Goal: Information Seeking & Learning: Learn about a topic

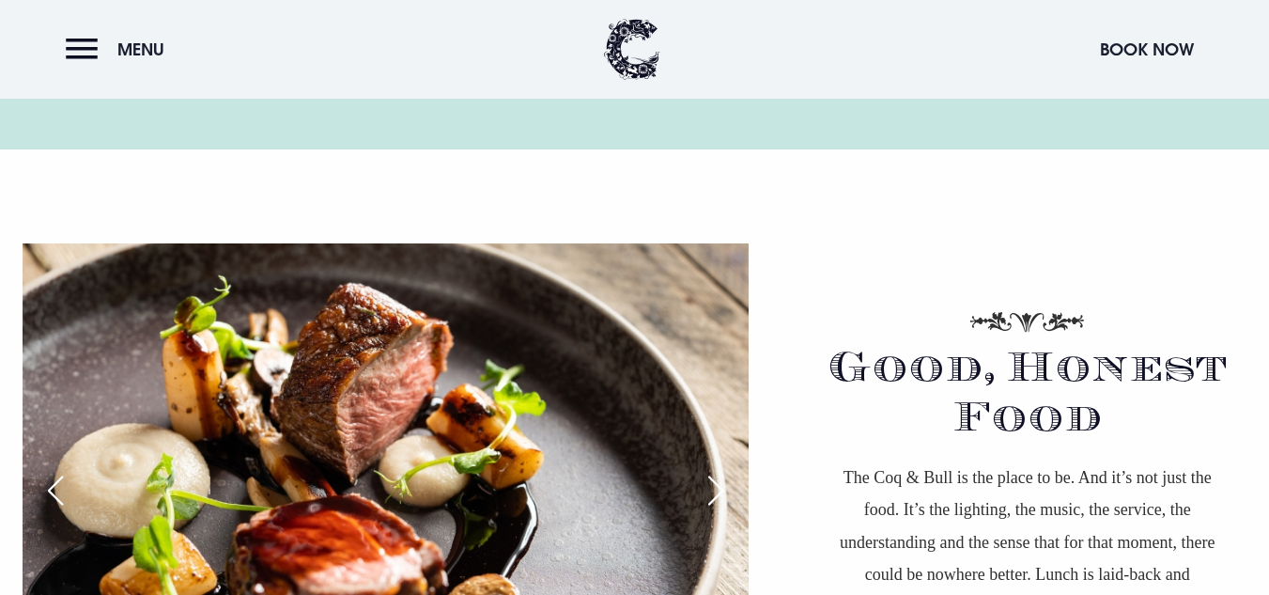
scroll to position [1253, 0]
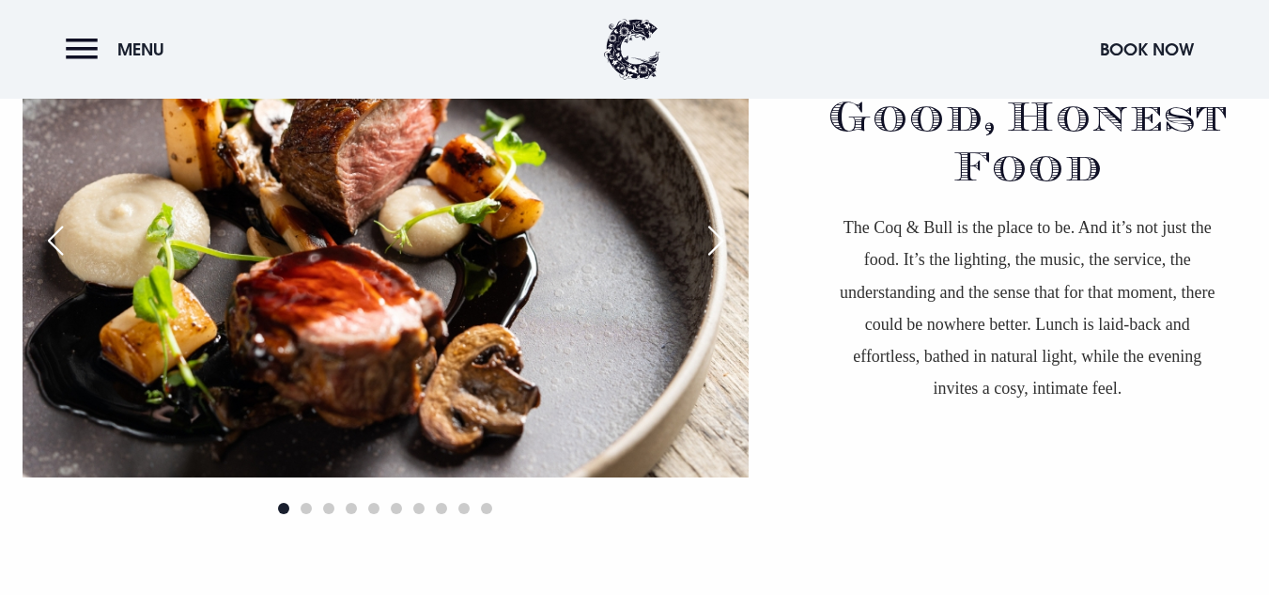
click at [714, 235] on div "Next slide" at bounding box center [716, 240] width 47 height 41
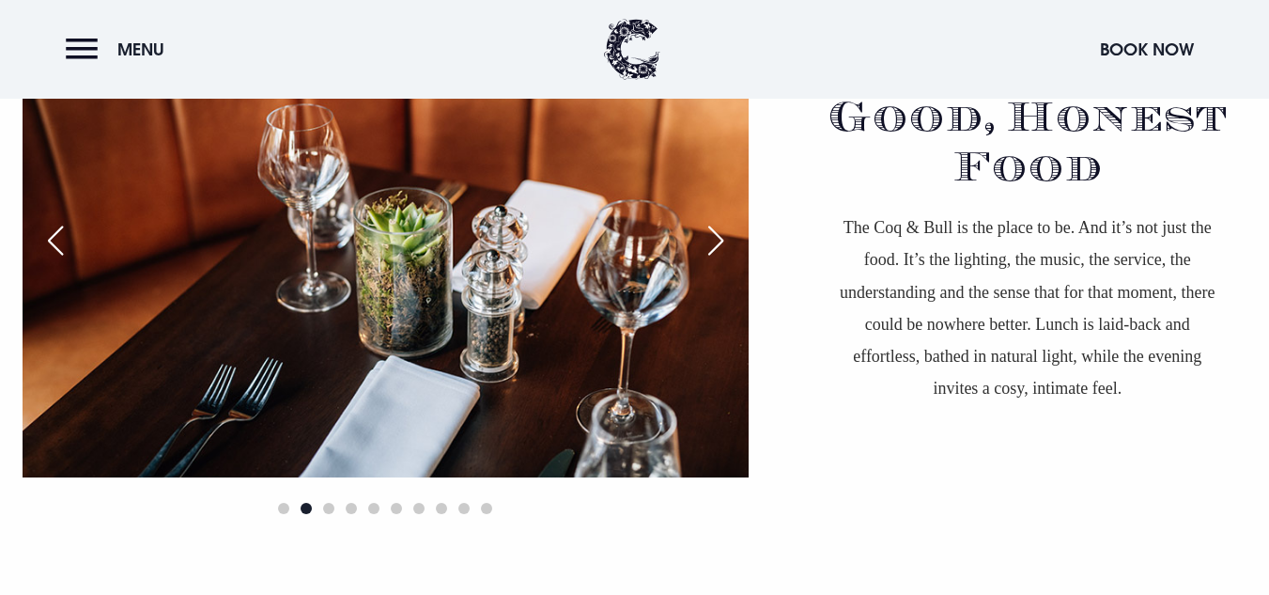
click at [714, 235] on div "Next slide" at bounding box center [716, 240] width 47 height 41
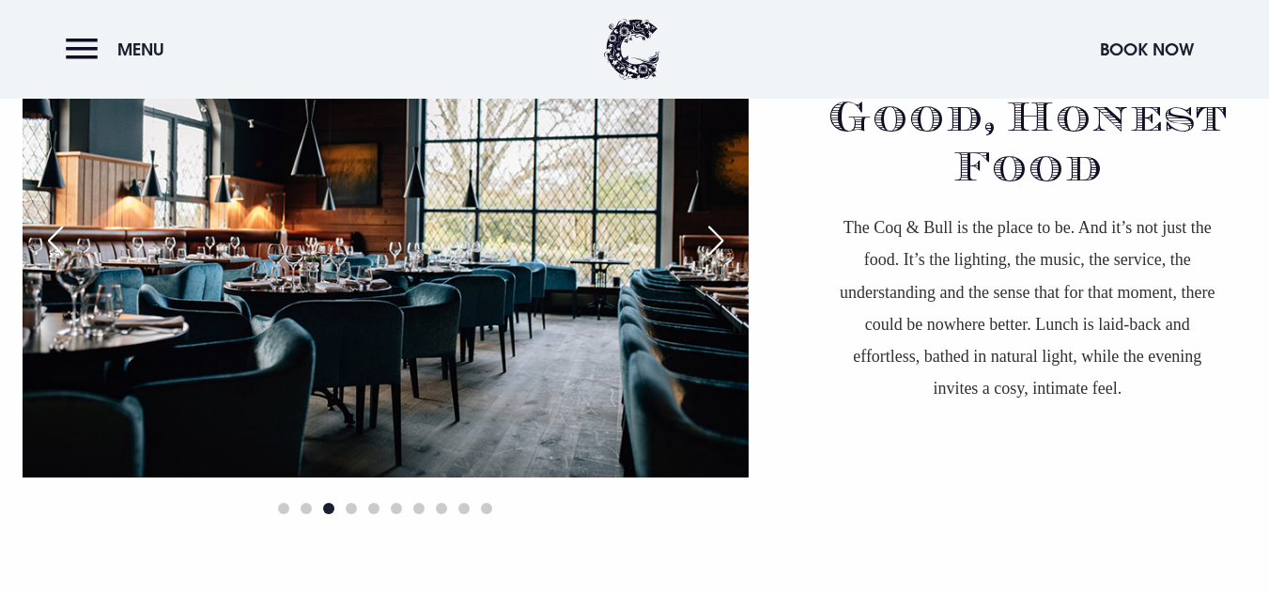
click at [714, 235] on div "Next slide" at bounding box center [716, 240] width 47 height 41
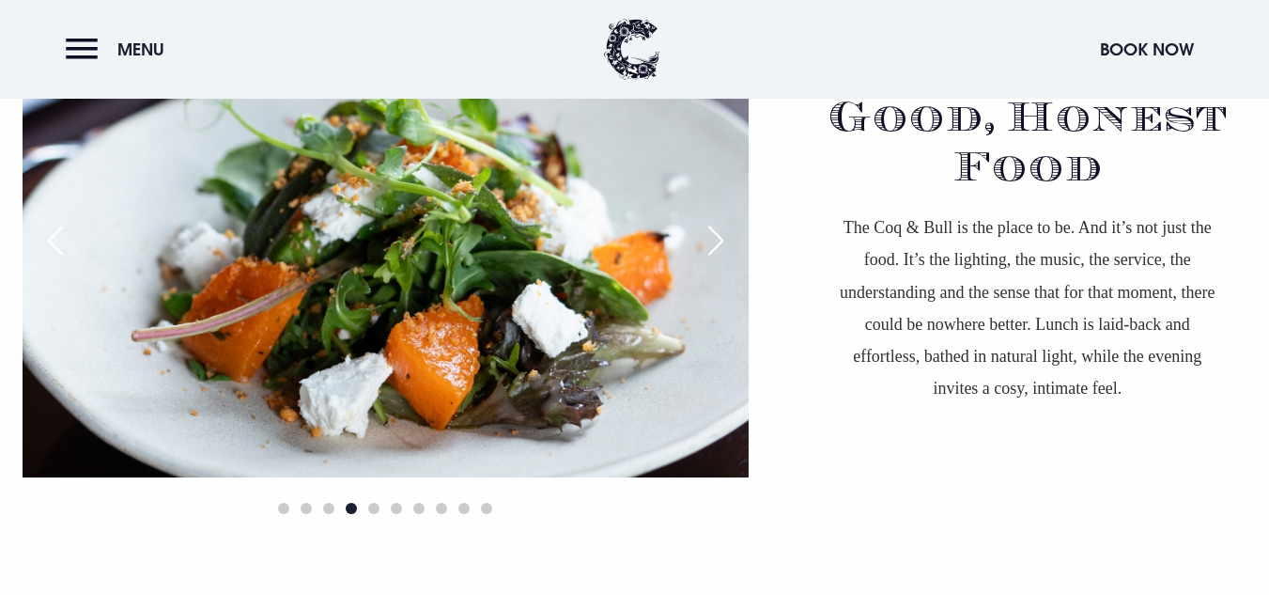
click at [714, 235] on div "Next slide" at bounding box center [716, 240] width 47 height 41
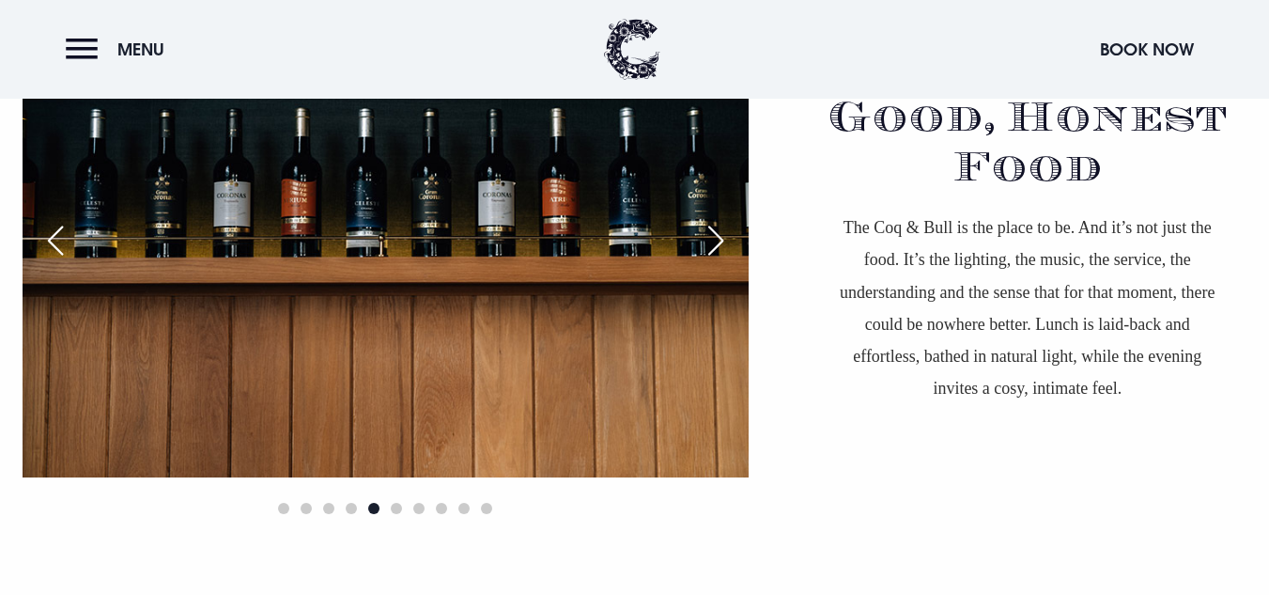
click at [714, 235] on div "Next slide" at bounding box center [716, 240] width 47 height 41
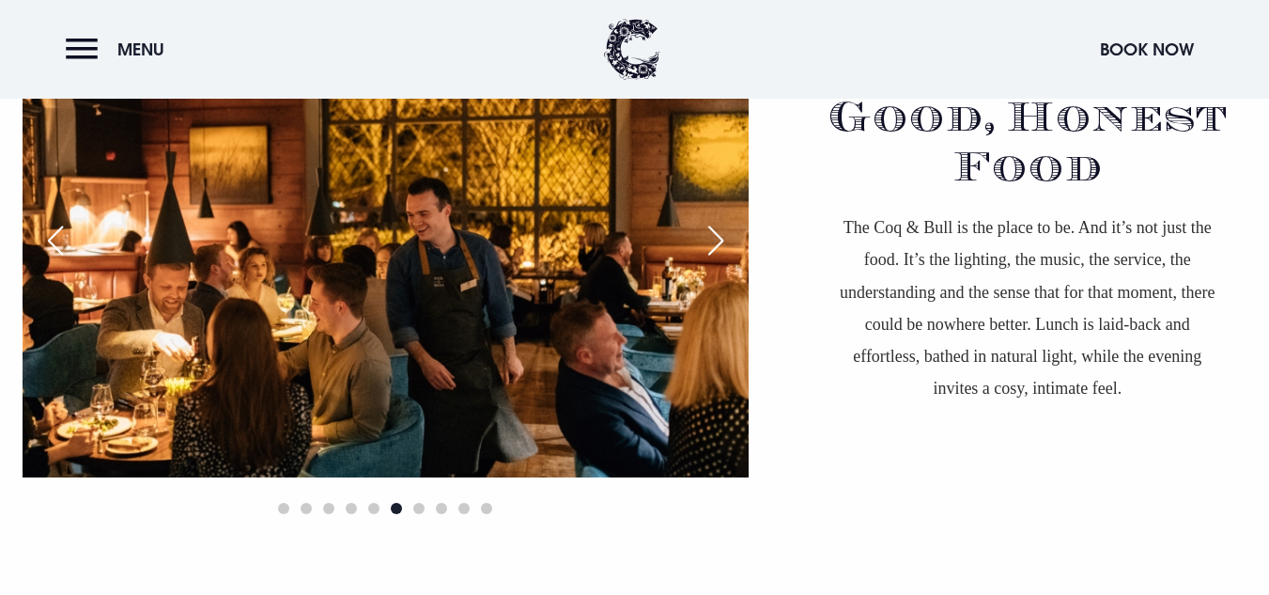
click at [714, 235] on div "Next slide" at bounding box center [716, 240] width 47 height 41
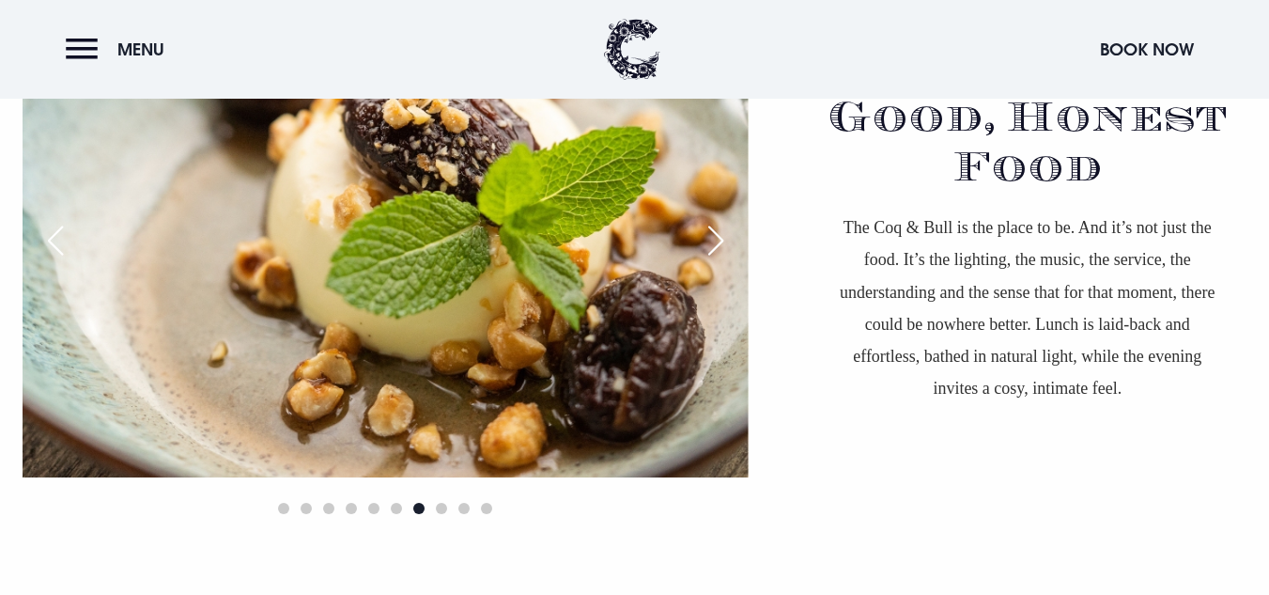
click at [714, 235] on div "Next slide" at bounding box center [716, 240] width 47 height 41
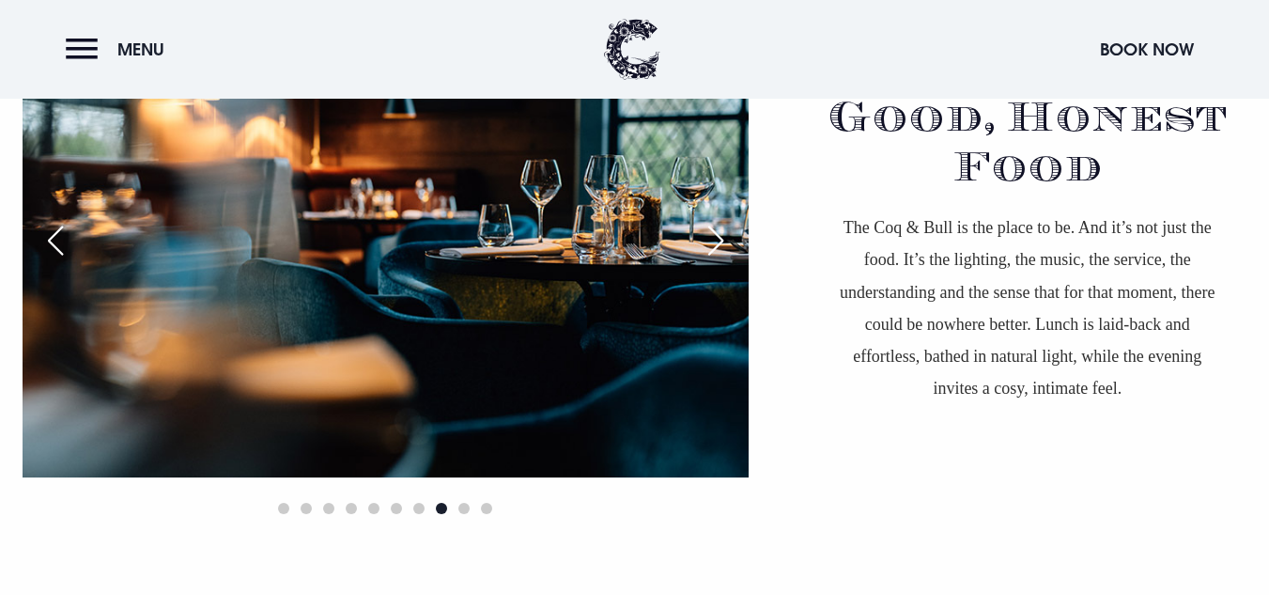
click at [714, 235] on div "Next slide" at bounding box center [716, 240] width 47 height 41
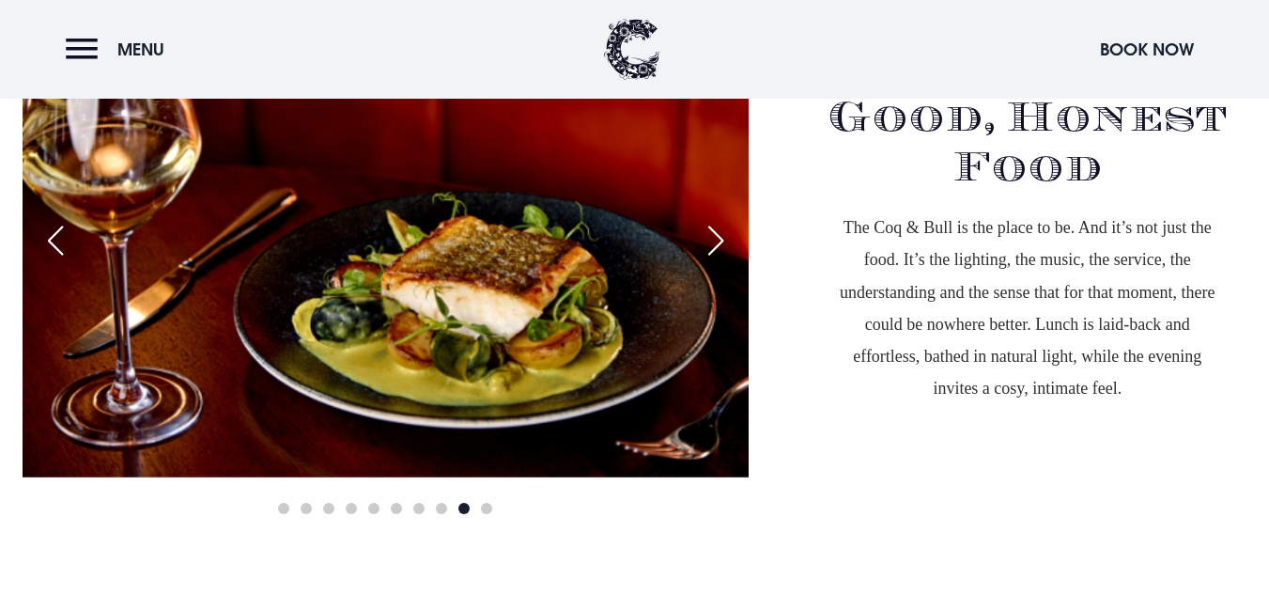
click at [714, 235] on div "Next slide" at bounding box center [716, 240] width 47 height 41
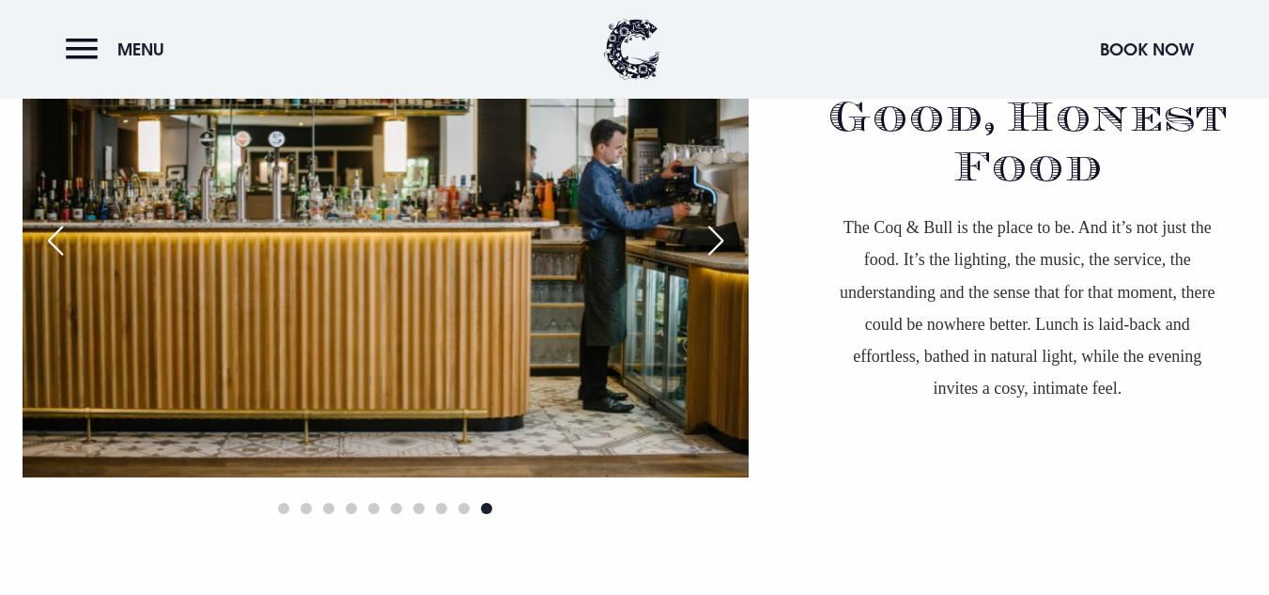
click at [714, 235] on div "Next slide" at bounding box center [716, 240] width 47 height 41
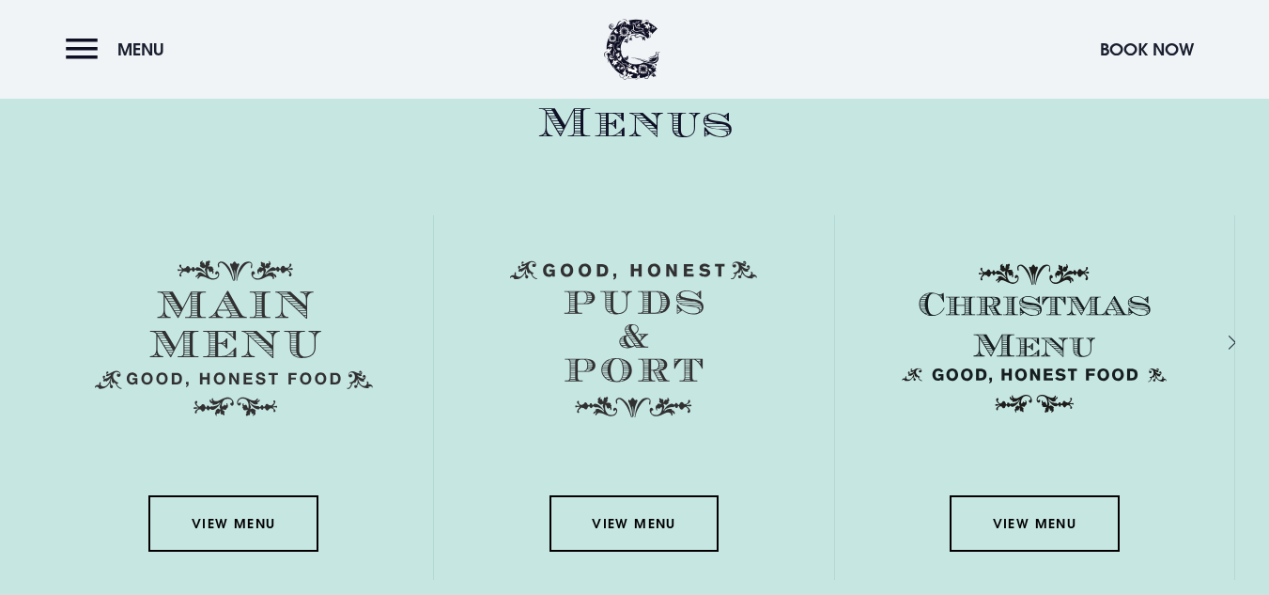
scroll to position [3258, 0]
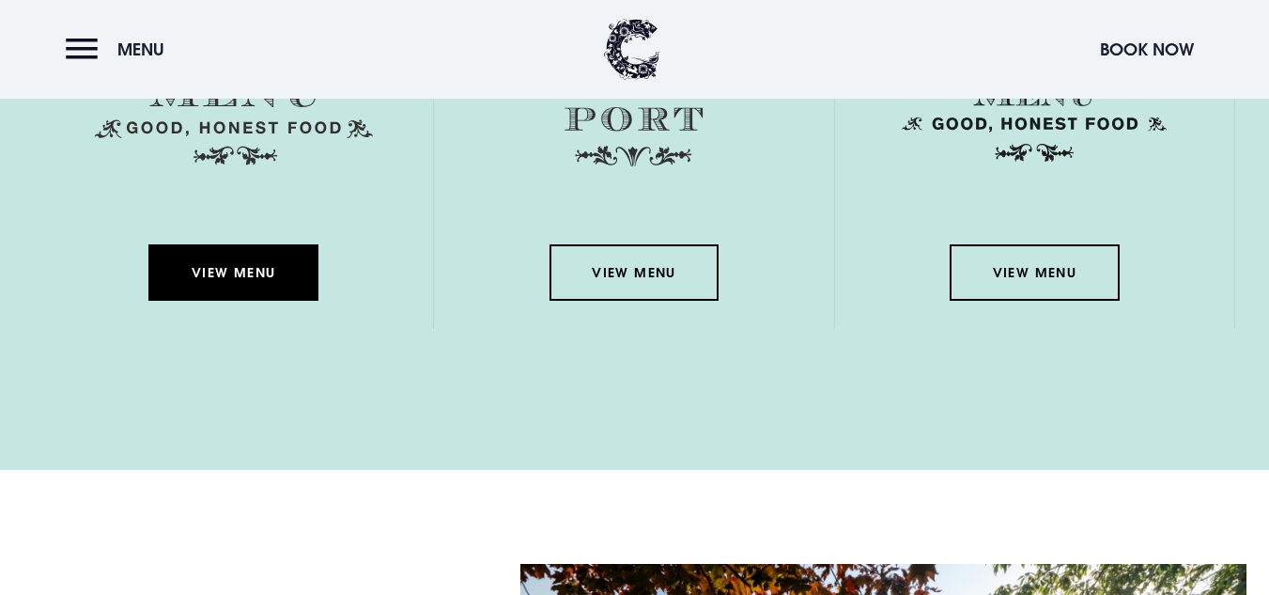
click at [214, 271] on link "View Menu" at bounding box center [232, 272] width 169 height 56
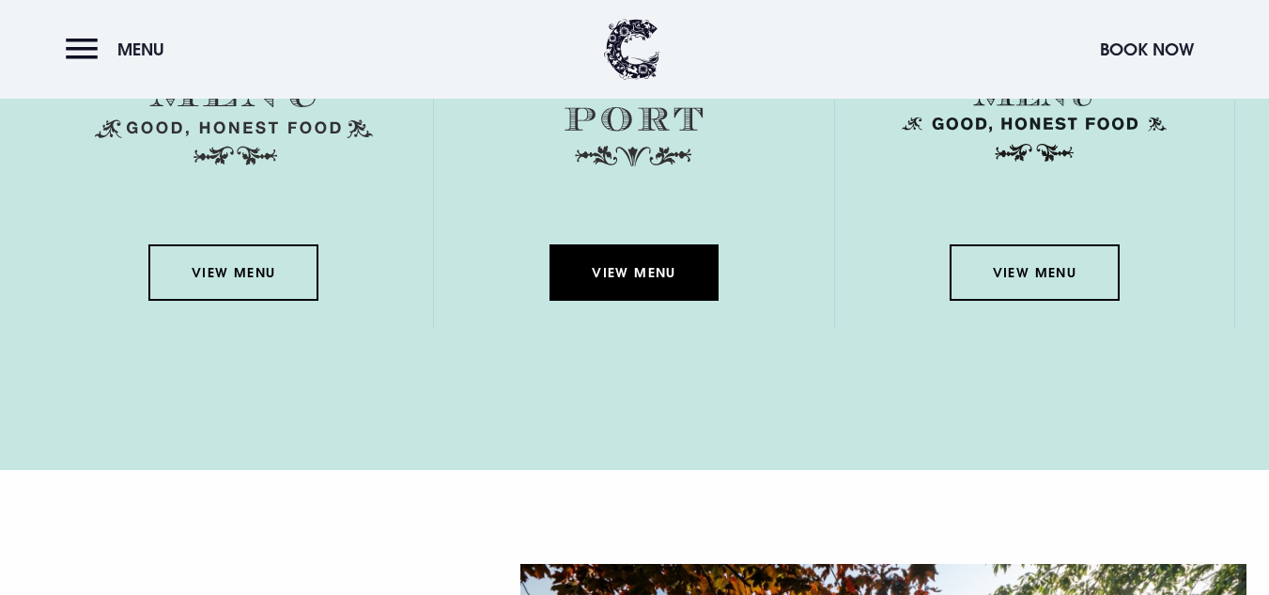
click at [651, 256] on link "View Menu" at bounding box center [634, 272] width 169 height 56
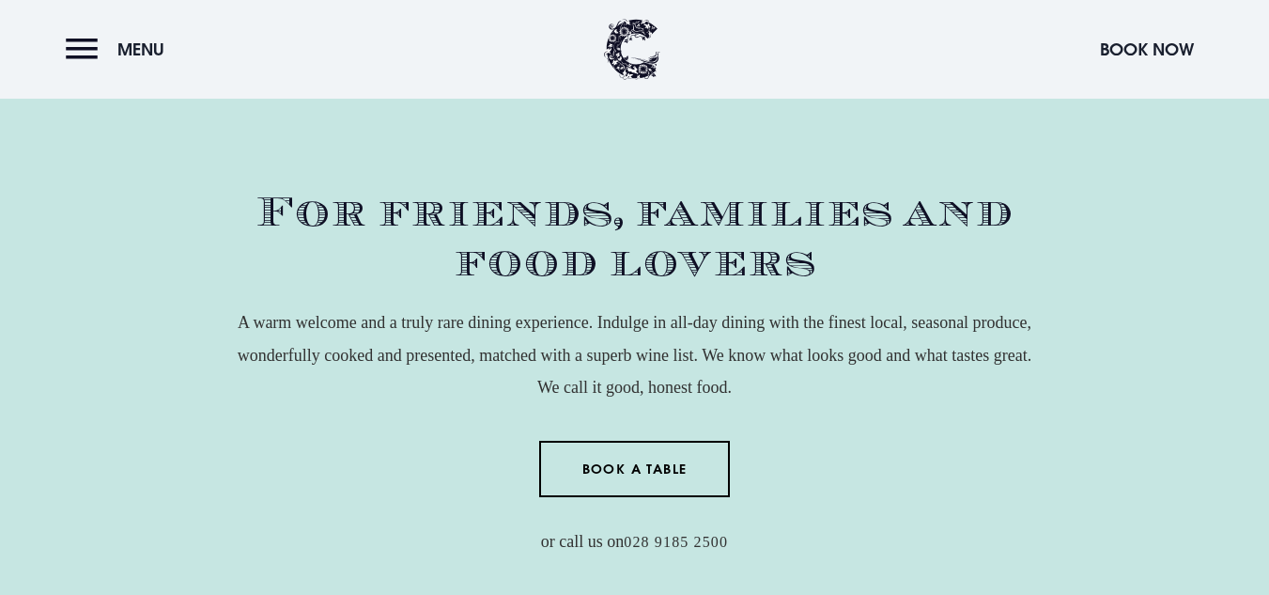
scroll to position [0, 0]
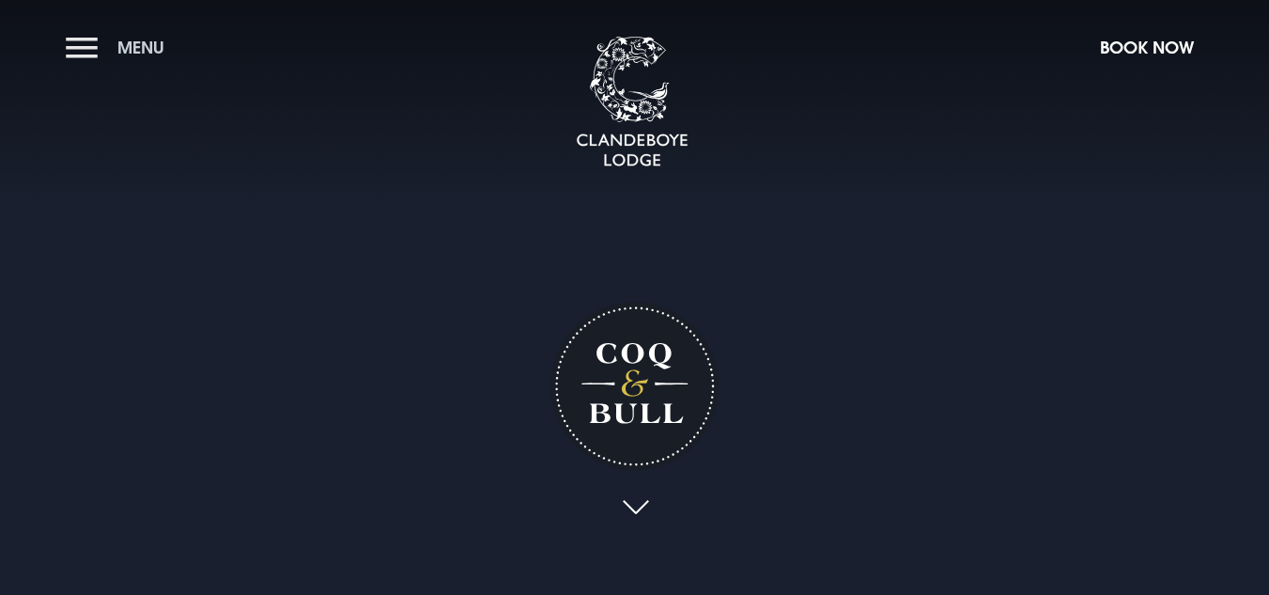
click at [94, 56] on button "Menu" at bounding box center [120, 47] width 108 height 40
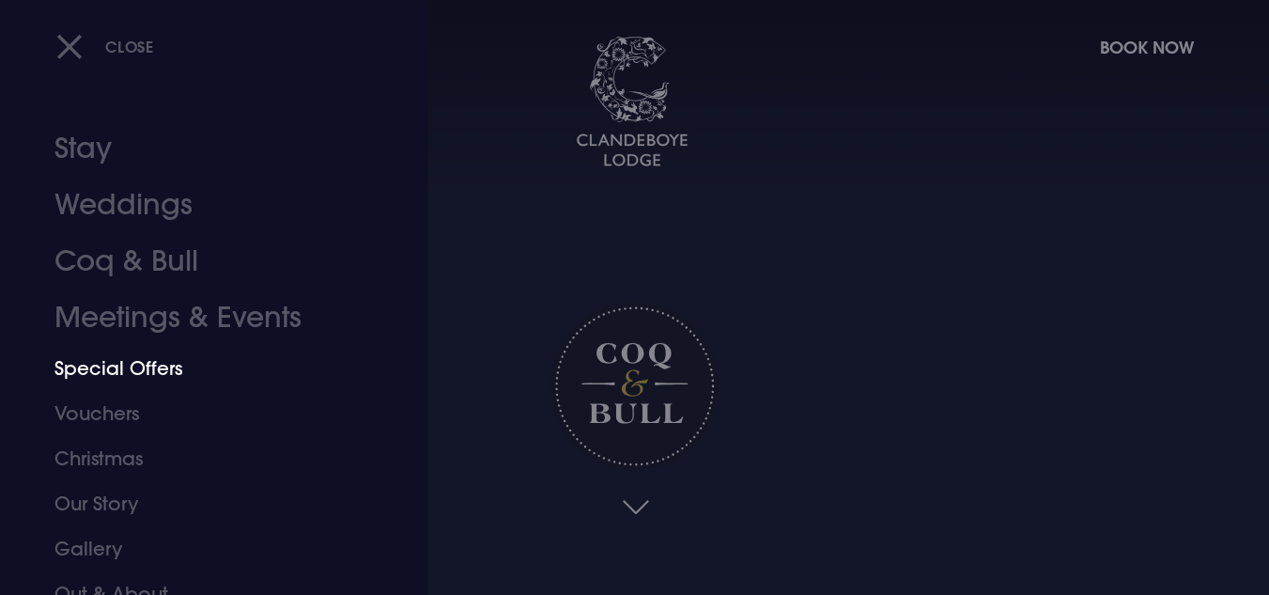
click at [134, 373] on link "Special Offers" at bounding box center [202, 368] width 297 height 45
